Goal: Task Accomplishment & Management: Manage account settings

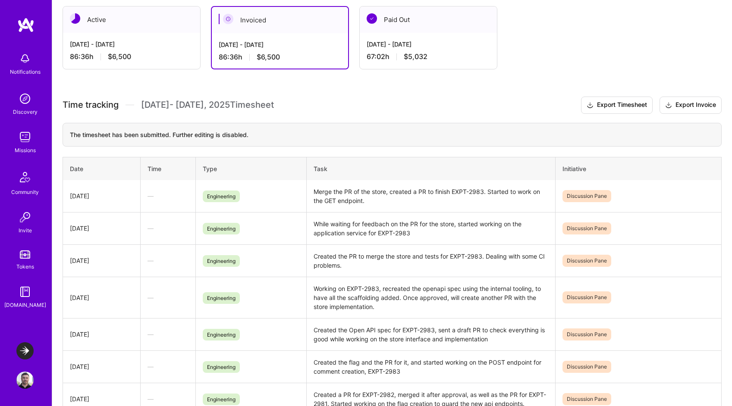
scroll to position [94, 0]
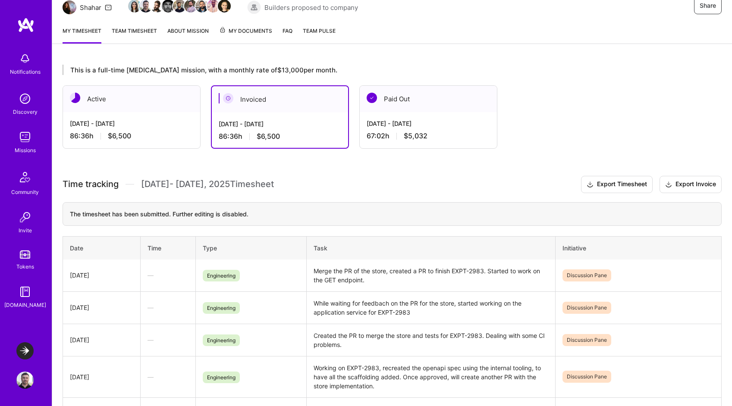
click at [150, 121] on div "[DATE] - [DATE]" at bounding box center [131, 123] width 123 height 9
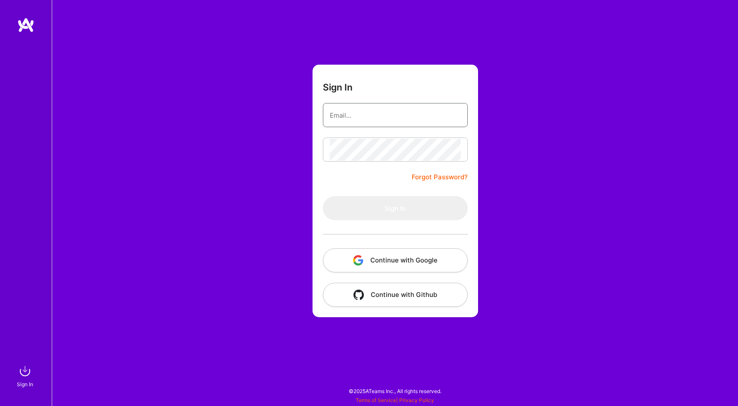
click at [412, 119] on input "email" at bounding box center [395, 115] width 131 height 22
click at [0, 402] on com-1password-button at bounding box center [0, 402] width 0 height 0
type input "[EMAIL_ADDRESS][DOMAIN_NAME]"
drag, startPoint x: 394, startPoint y: 128, endPoint x: 397, endPoint y: 124, distance: 5.2
click at [397, 124] on form "Sign In Forgot Password? Sign In Continue with Google Continue with Github" at bounding box center [396, 191] width 166 height 253
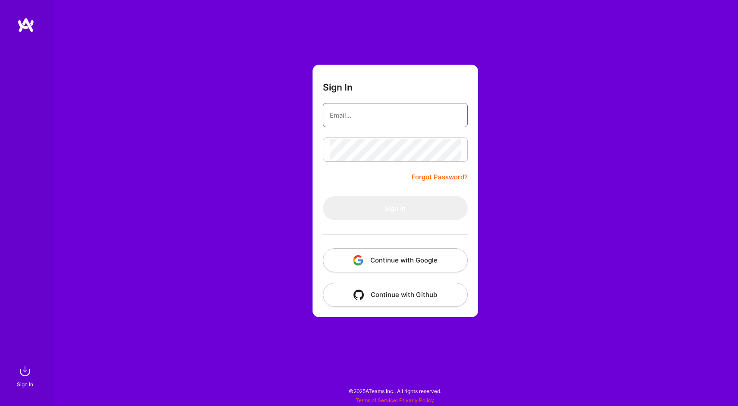
click at [397, 123] on input "email" at bounding box center [395, 115] width 131 height 22
type input "[EMAIL_ADDRESS][DOMAIN_NAME]"
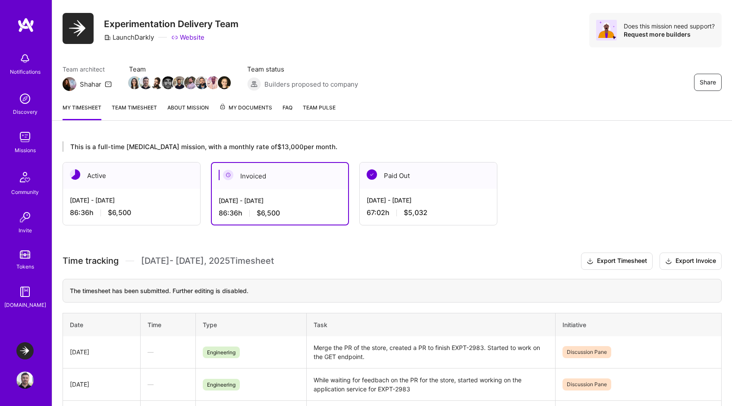
scroll to position [108, 0]
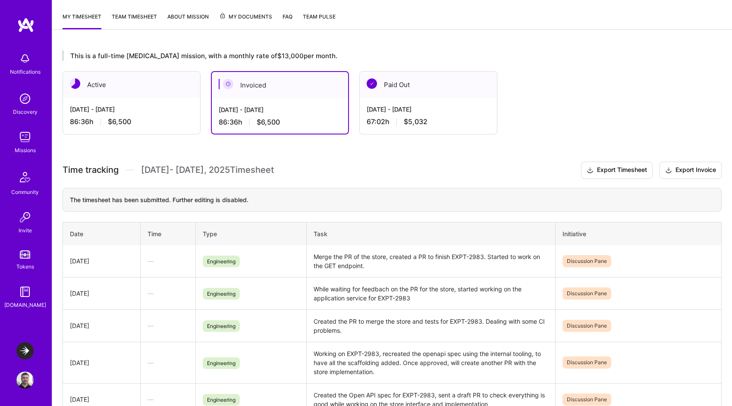
click at [161, 116] on div "[DATE] - [DATE] 86:36 h $6,500" at bounding box center [131, 115] width 137 height 35
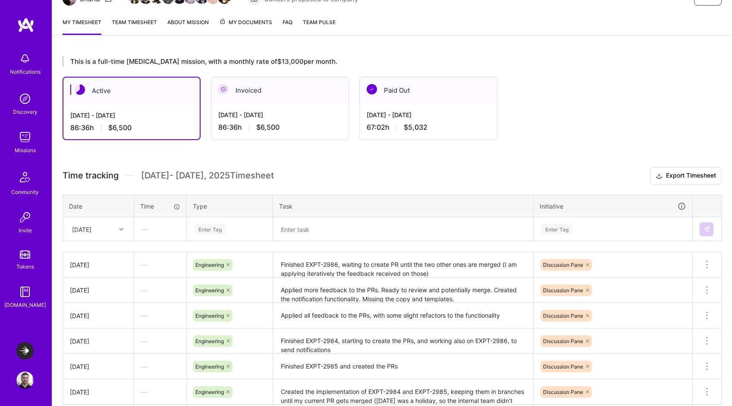
scroll to position [104, 0]
